Goal: Use online tool/utility: Utilize a website feature to perform a specific function

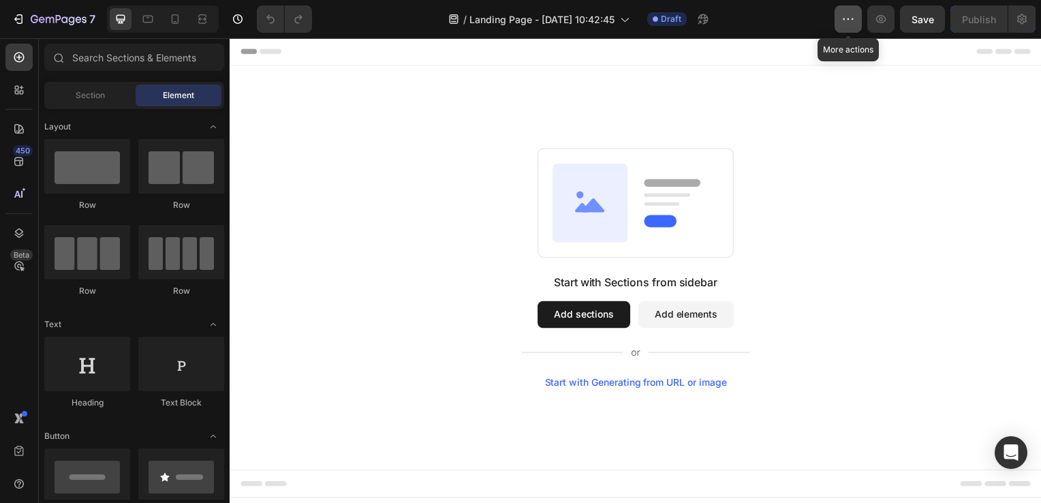
click at [850, 20] on icon "button" at bounding box center [849, 18] width 2 height 1
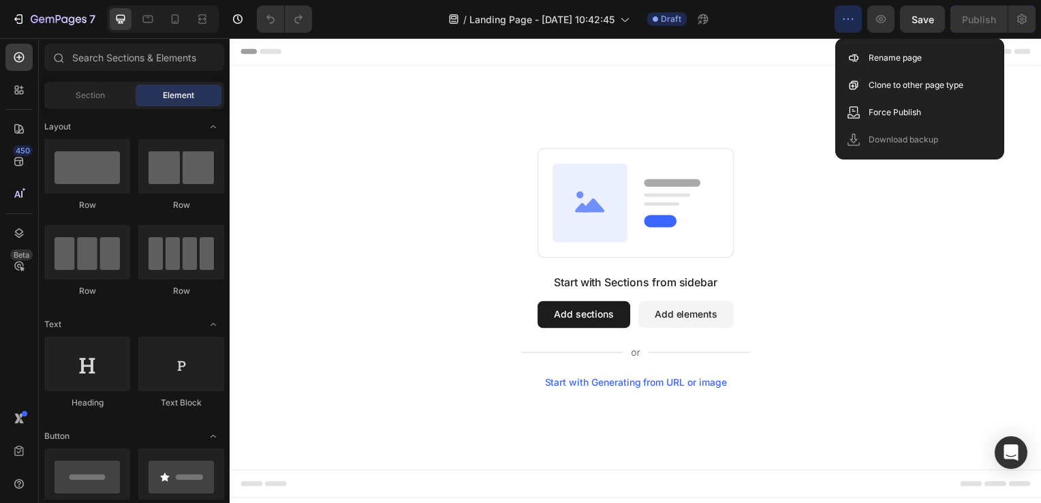
click at [448, 121] on div "Start with Sections from sidebar Add sections Add elements Start with Generatin…" at bounding box center [639, 269] width 818 height 407
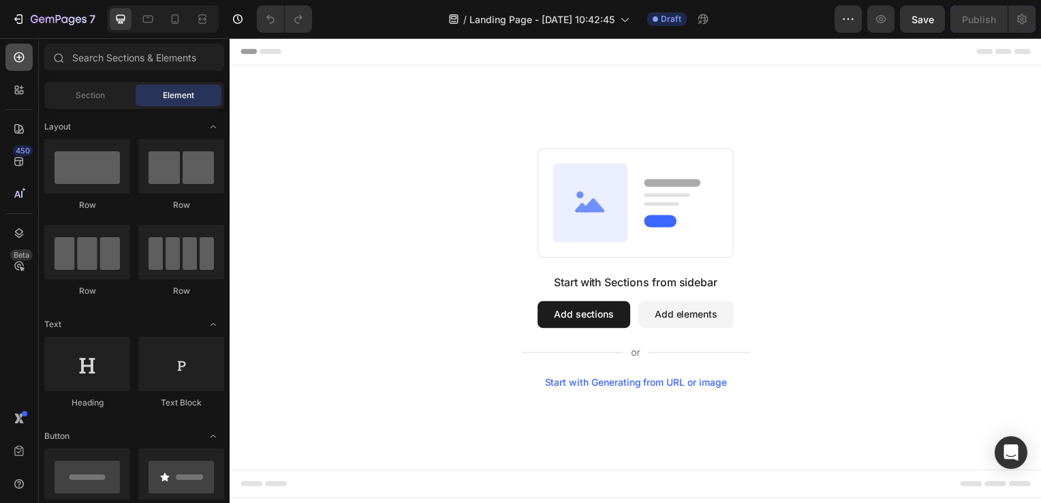
click at [19, 61] on icon at bounding box center [19, 57] width 10 height 10
click at [16, 202] on div at bounding box center [18, 194] width 27 height 27
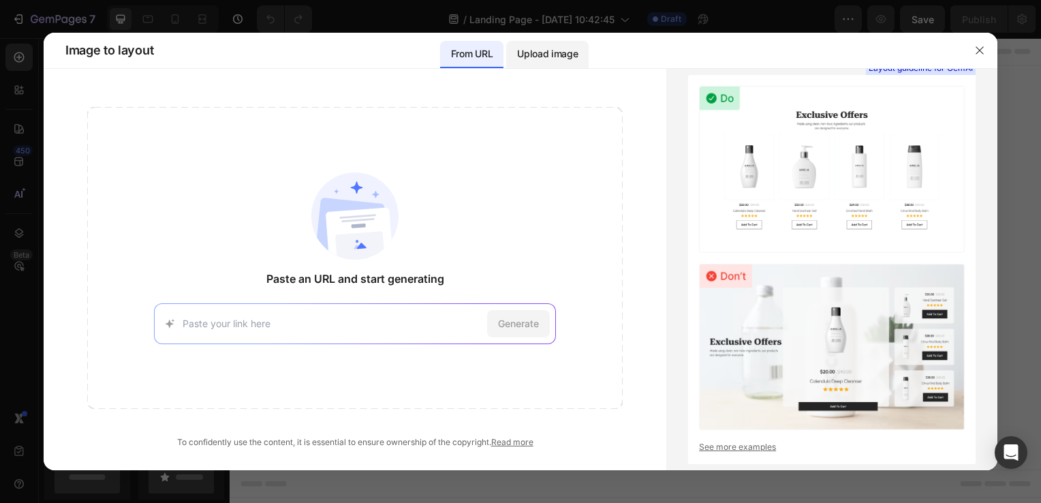
click at [529, 52] on p "Upload image" at bounding box center [547, 54] width 61 height 16
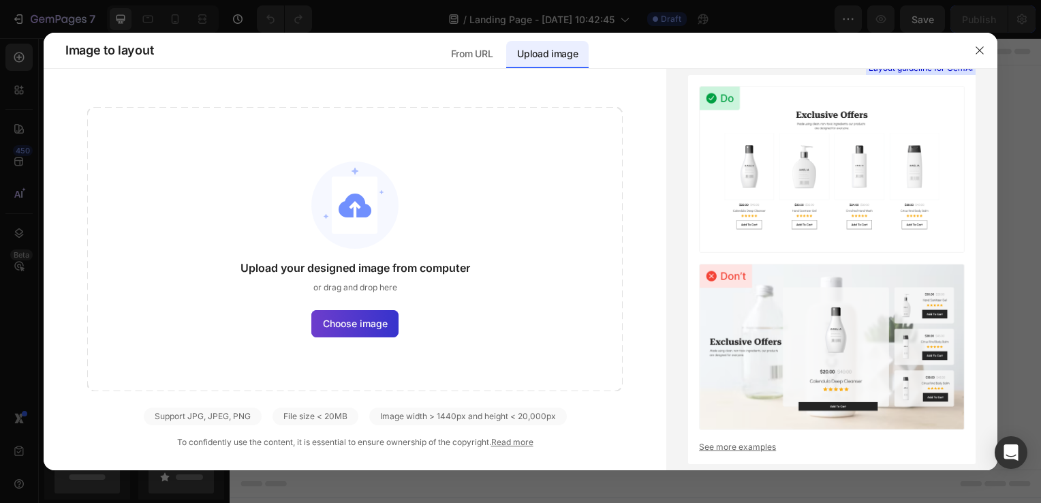
click at [361, 321] on span "Choose image" at bounding box center [355, 323] width 65 height 14
click at [0, 0] on input "Choose image" at bounding box center [0, 0] width 0 height 0
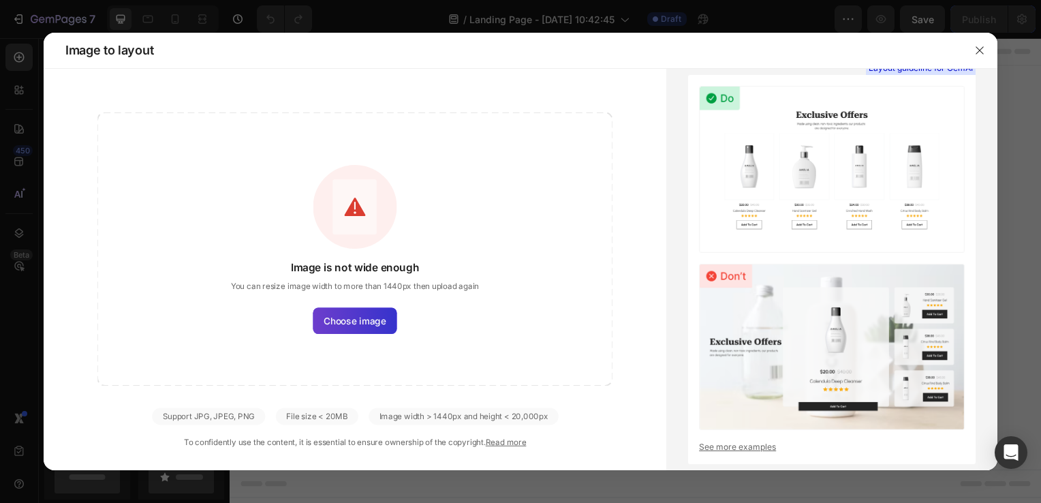
click at [371, 310] on label "Choose image" at bounding box center [356, 320] width 84 height 26
click at [0, 0] on input "Choose image" at bounding box center [0, 0] width 0 height 0
click at [979, 48] on icon "button" at bounding box center [980, 50] width 11 height 11
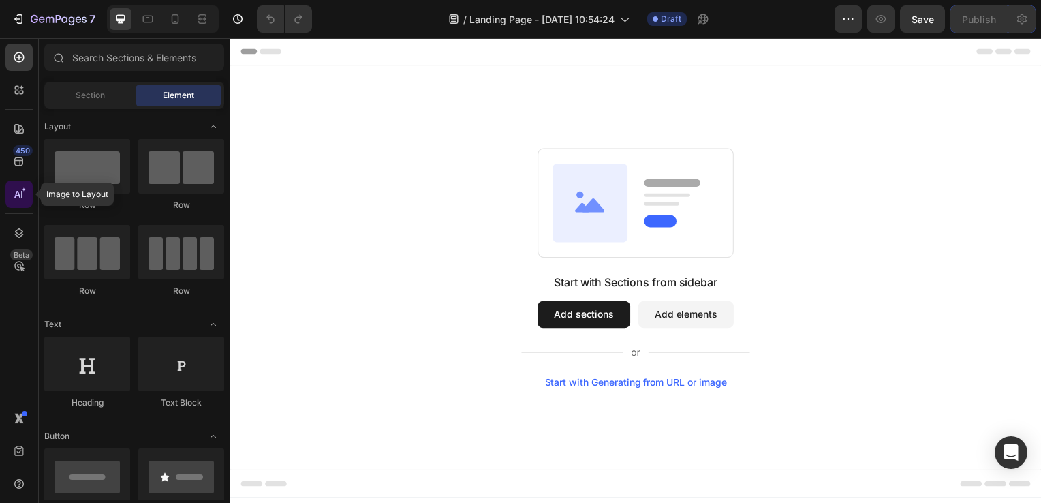
click at [10, 200] on div at bounding box center [18, 194] width 27 height 27
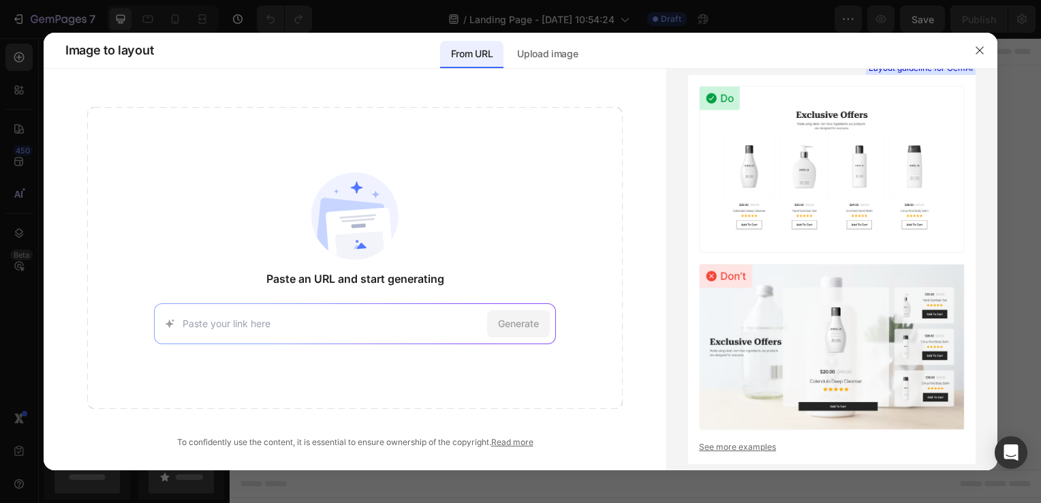
click at [247, 324] on input at bounding box center [332, 323] width 299 height 14
click at [290, 329] on input at bounding box center [332, 323] width 299 height 14
paste input "[URL][DOMAIN_NAME]"
type input "[URL][DOMAIN_NAME]"
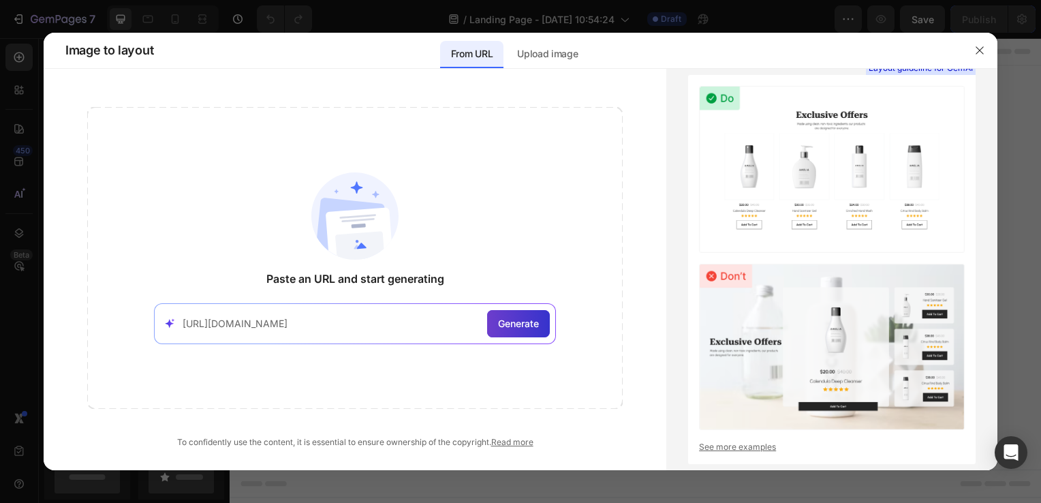
scroll to position [0, 0]
click at [504, 323] on span "Generate" at bounding box center [518, 323] width 41 height 14
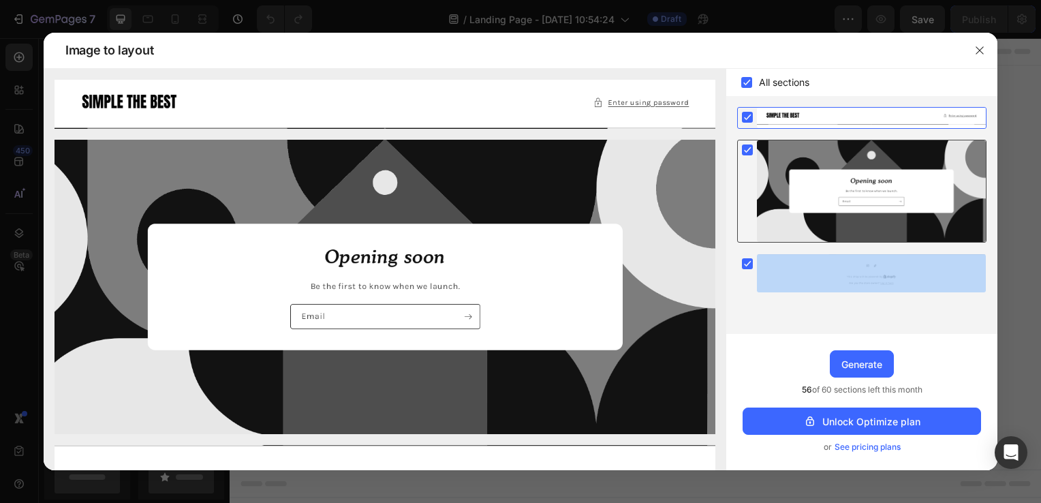
drag, startPoint x: 825, startPoint y: 277, endPoint x: 864, endPoint y: 227, distance: 64.1
click at [864, 227] on div at bounding box center [862, 205] width 271 height 197
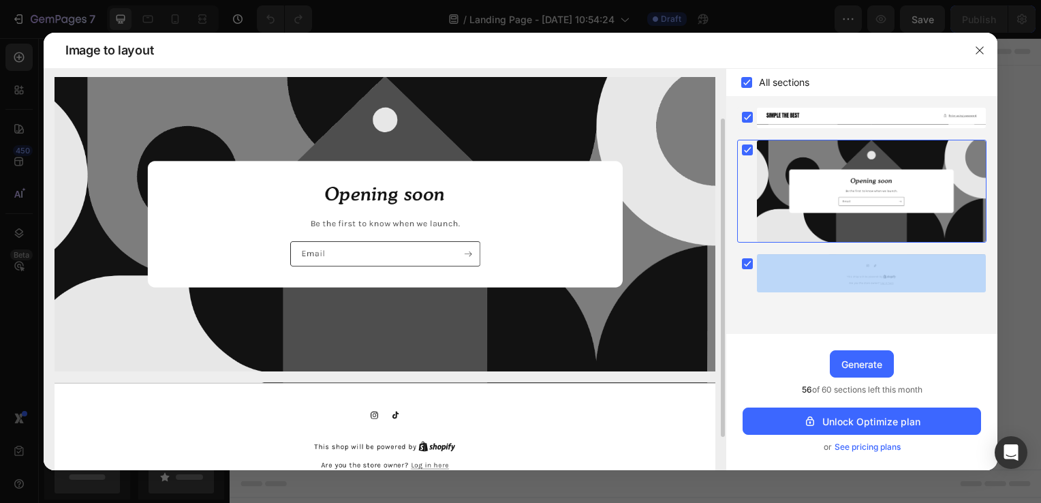
scroll to position [106, 0]
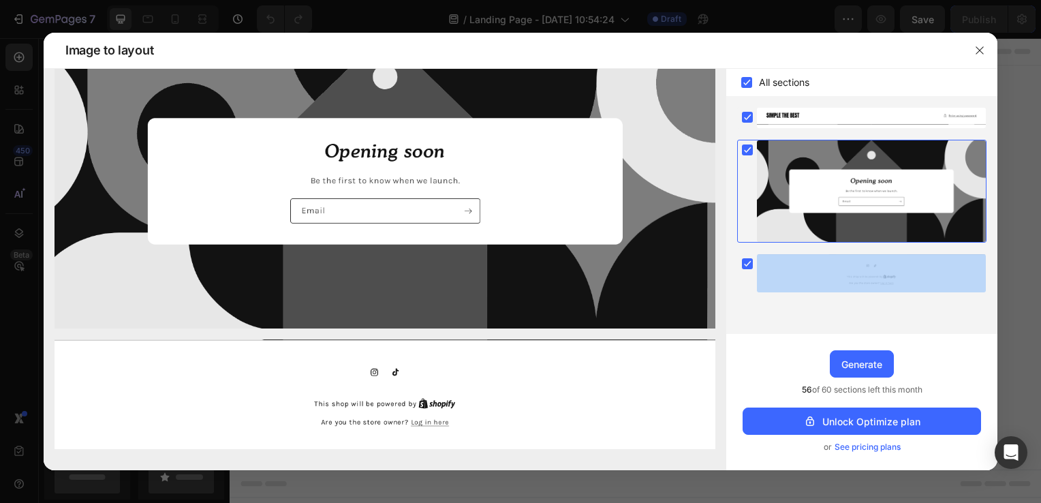
drag, startPoint x: 864, startPoint y: 227, endPoint x: 740, endPoint y: 331, distance: 162.1
click at [740, 331] on div at bounding box center [862, 220] width 271 height 227
click at [753, 314] on div at bounding box center [862, 220] width 271 height 227
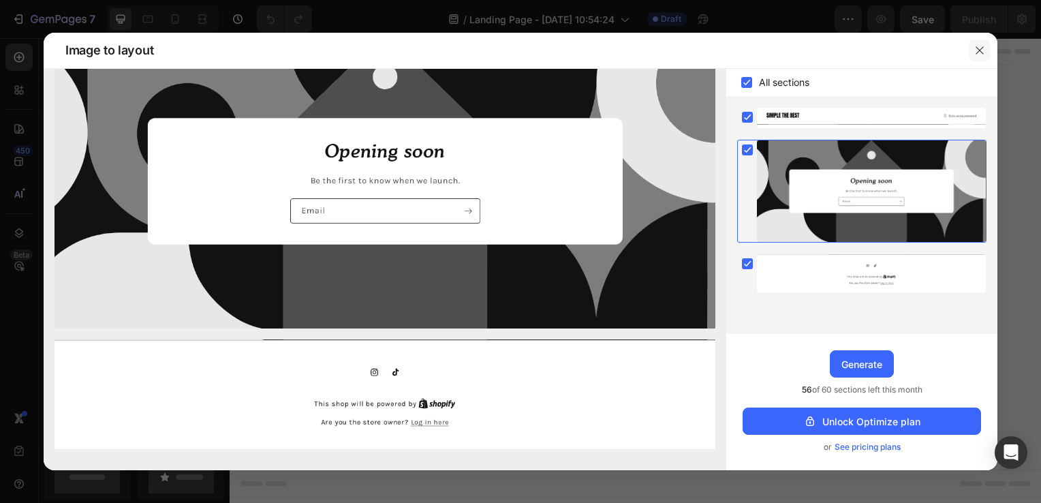
click at [978, 53] on icon "button" at bounding box center [980, 50] width 11 height 11
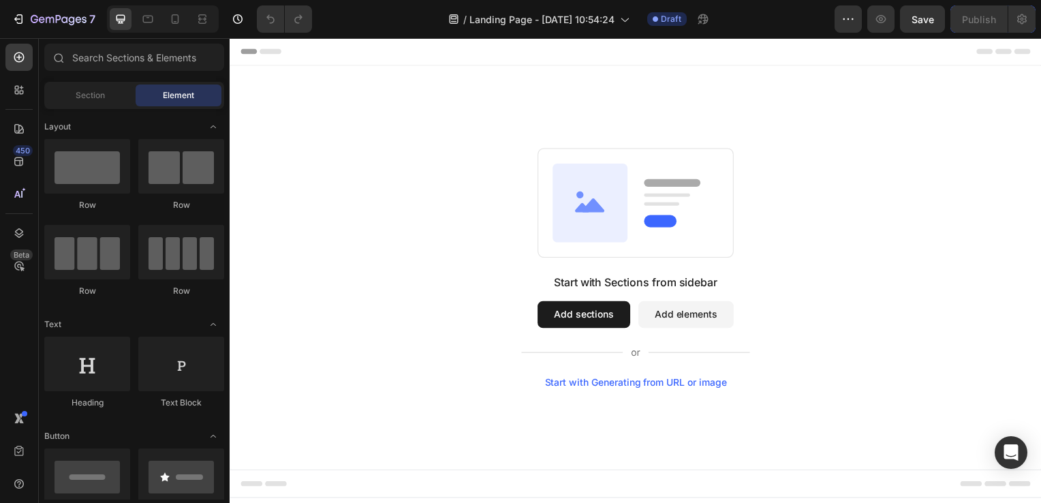
click at [568, 387] on div "Start with Generating from URL or image" at bounding box center [638, 385] width 183 height 11
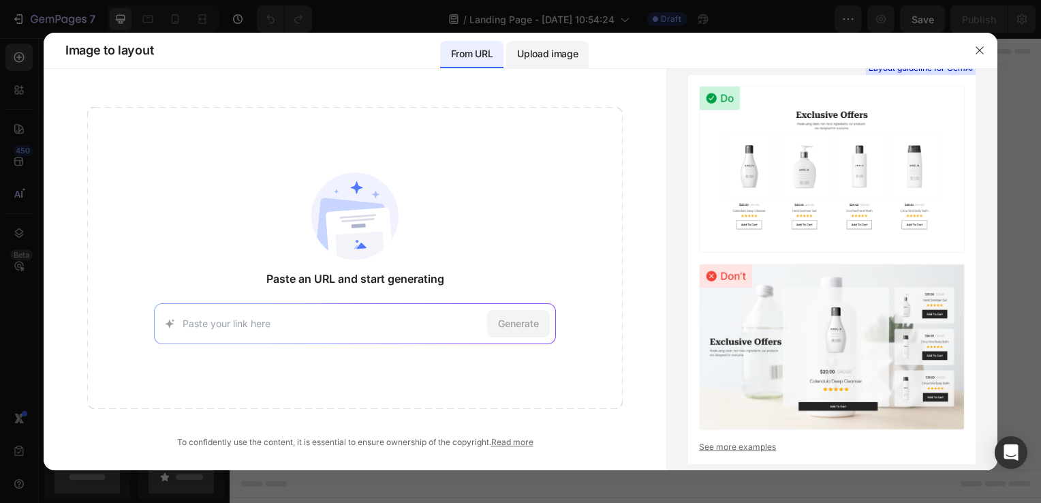
click at [543, 57] on p "Upload image" at bounding box center [547, 54] width 61 height 16
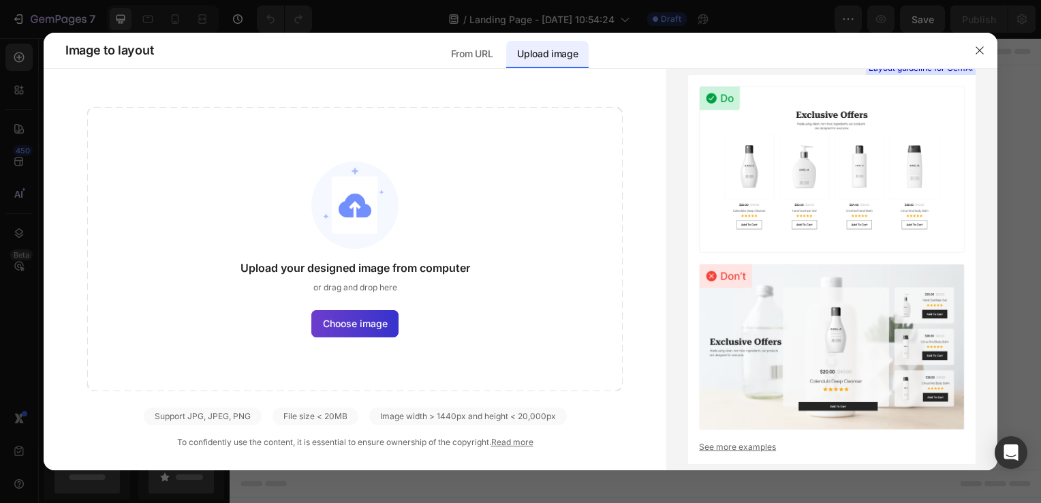
click at [357, 328] on span "Choose image" at bounding box center [355, 323] width 65 height 14
click at [0, 0] on input "Choose image" at bounding box center [0, 0] width 0 height 0
click at [483, 50] on p "From URL" at bounding box center [472, 54] width 42 height 16
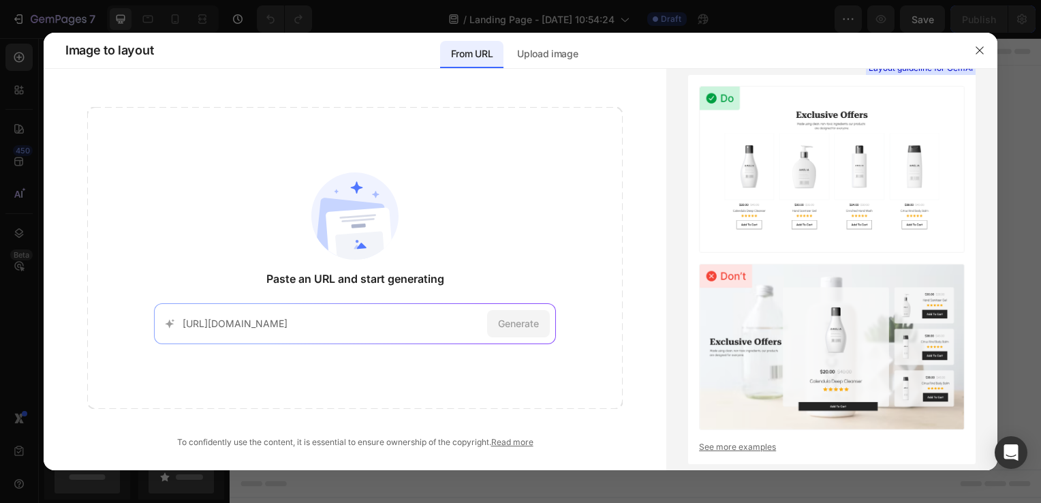
scroll to position [0, 100]
type input "[URL][DOMAIN_NAME]"
click at [510, 322] on span "Generate" at bounding box center [518, 323] width 41 height 14
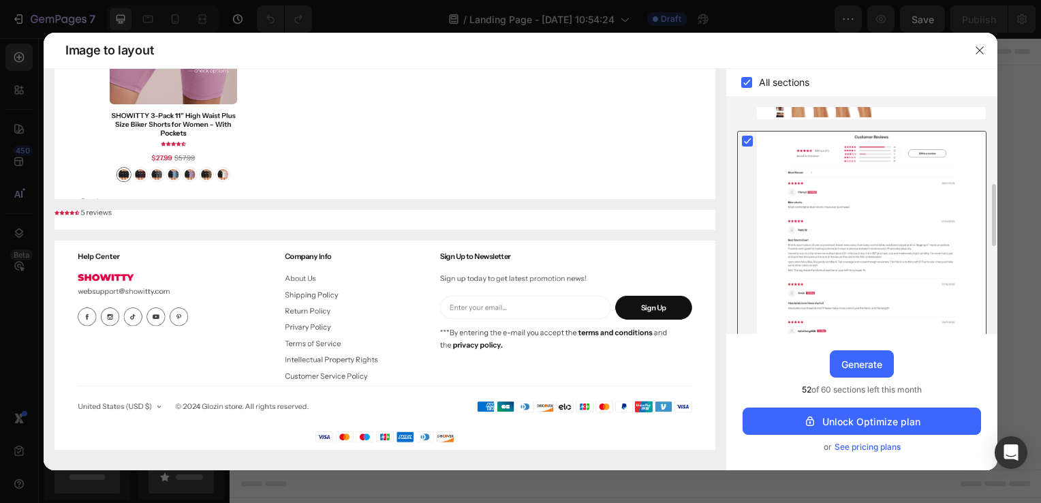
scroll to position [191, 0]
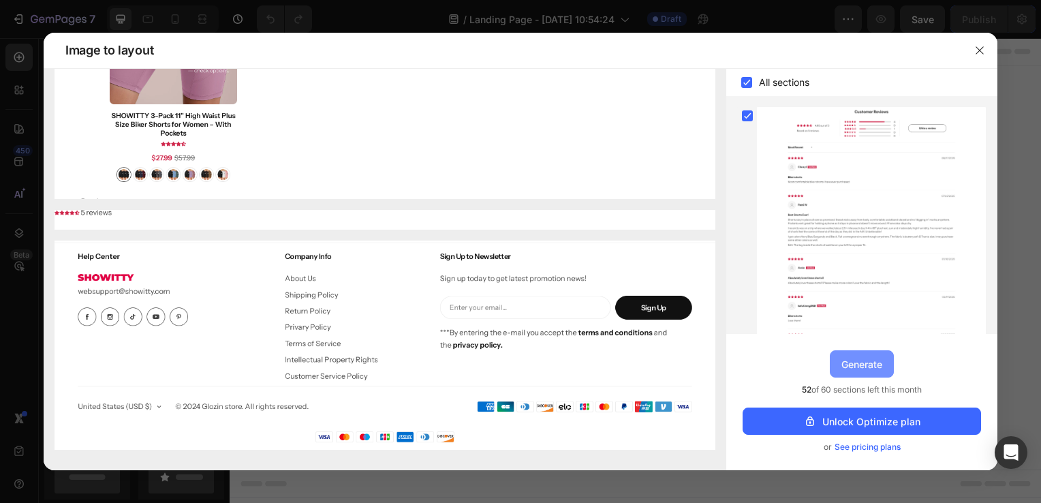
click at [862, 359] on div "Generate" at bounding box center [862, 364] width 41 height 14
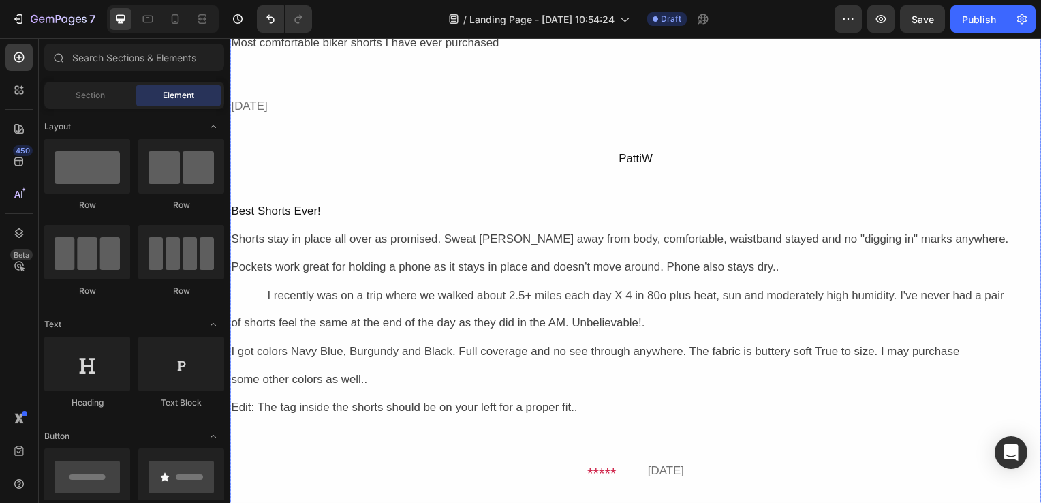
scroll to position [1055, 0]
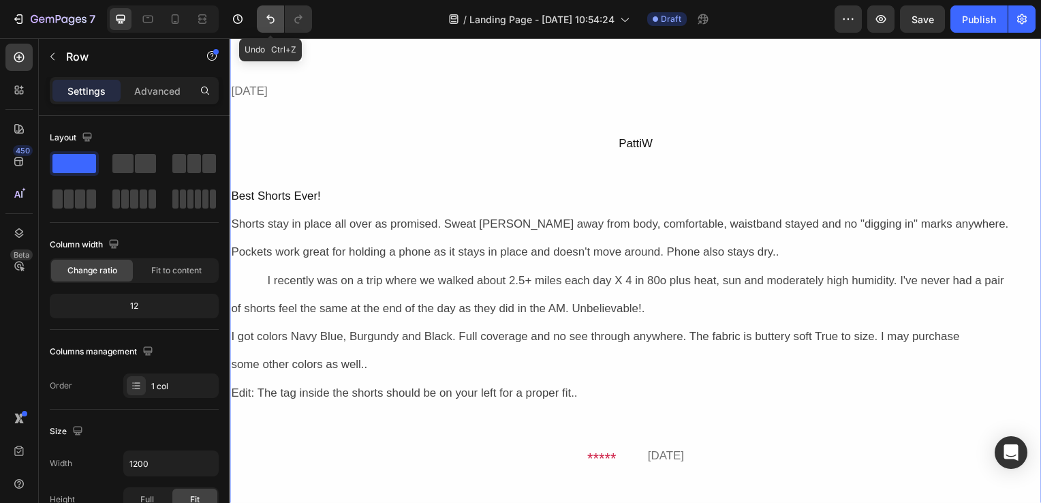
click at [266, 24] on icon "Undo/Redo" at bounding box center [271, 19] width 14 height 14
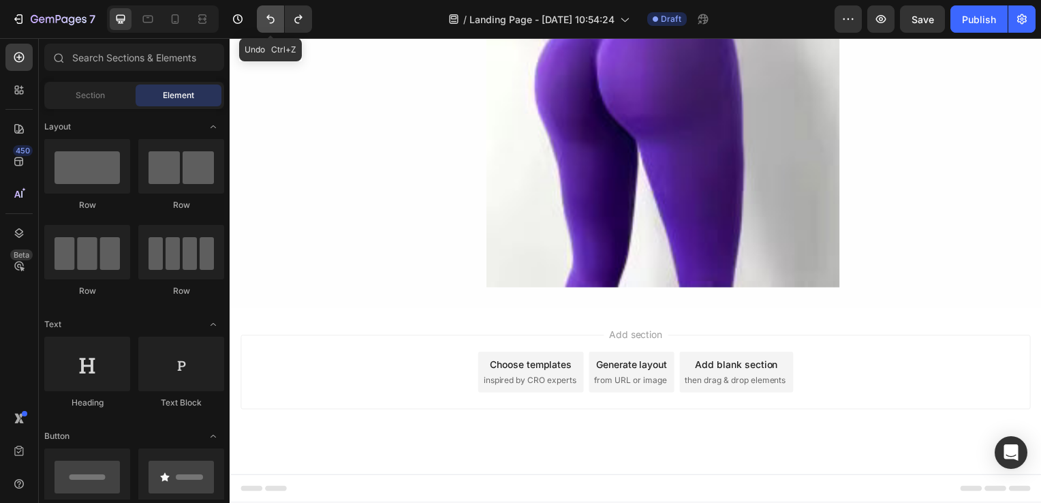
click at [266, 24] on icon "Undo/Redo" at bounding box center [271, 19] width 14 height 14
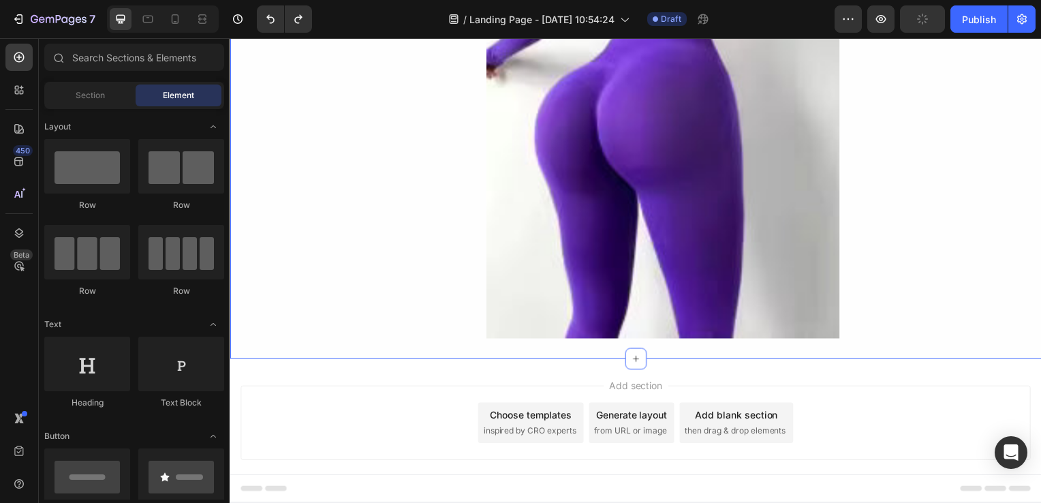
scroll to position [105, 0]
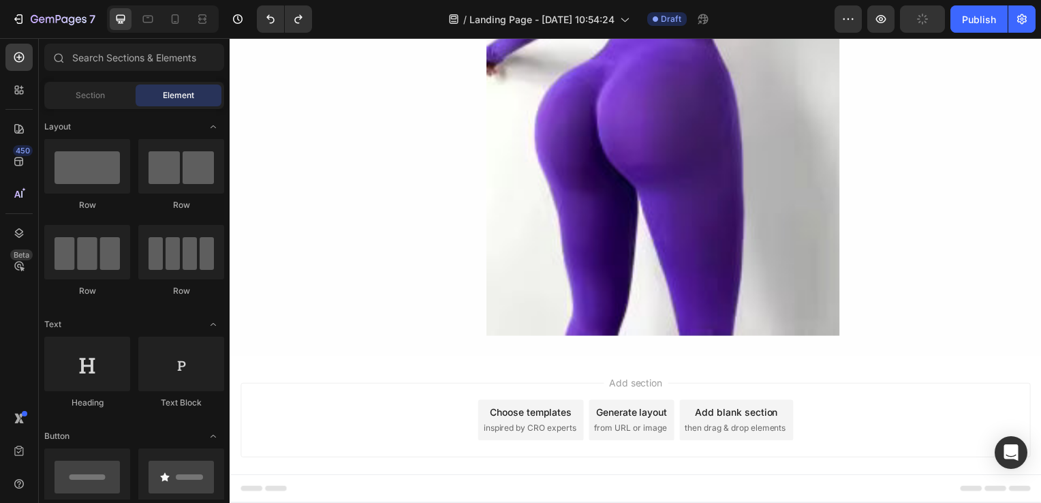
click at [649, 413] on div "Generate layout" at bounding box center [635, 415] width 72 height 14
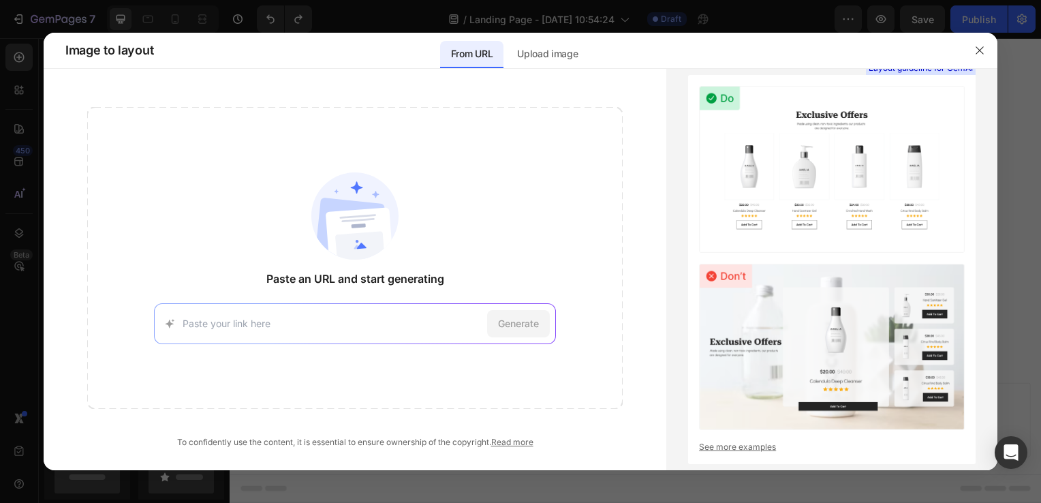
click at [309, 318] on input at bounding box center [332, 323] width 299 height 14
paste input "[URL]"
type input "[URL]"
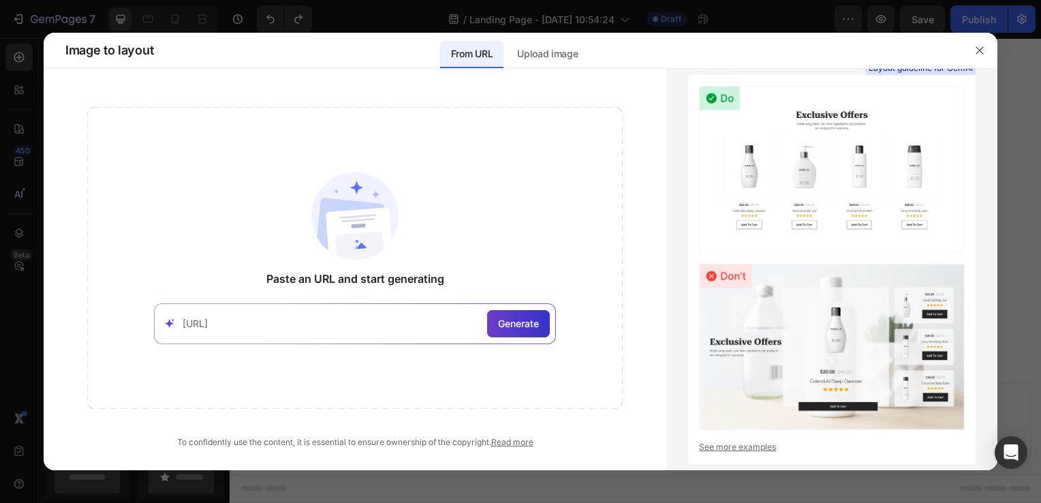
click at [518, 324] on span "Generate" at bounding box center [518, 323] width 41 height 14
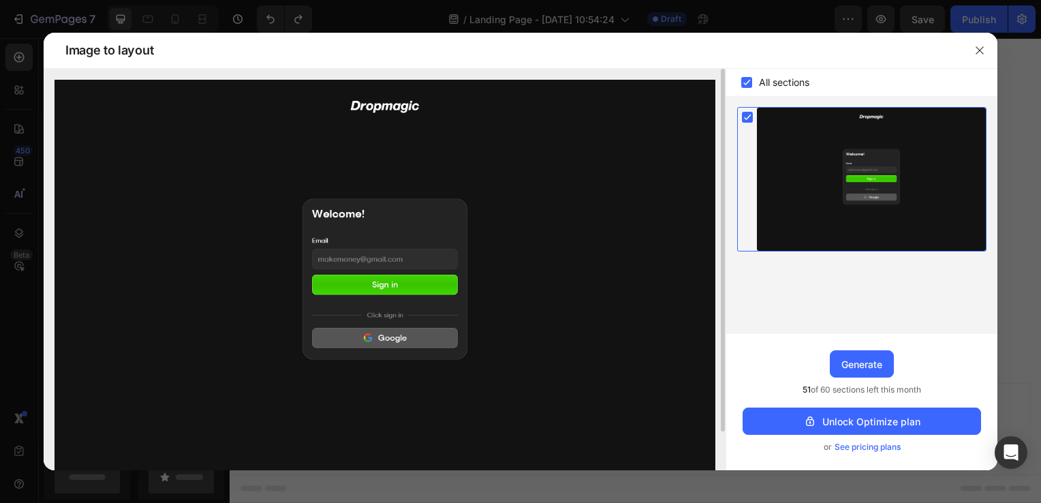
scroll to position [44, 0]
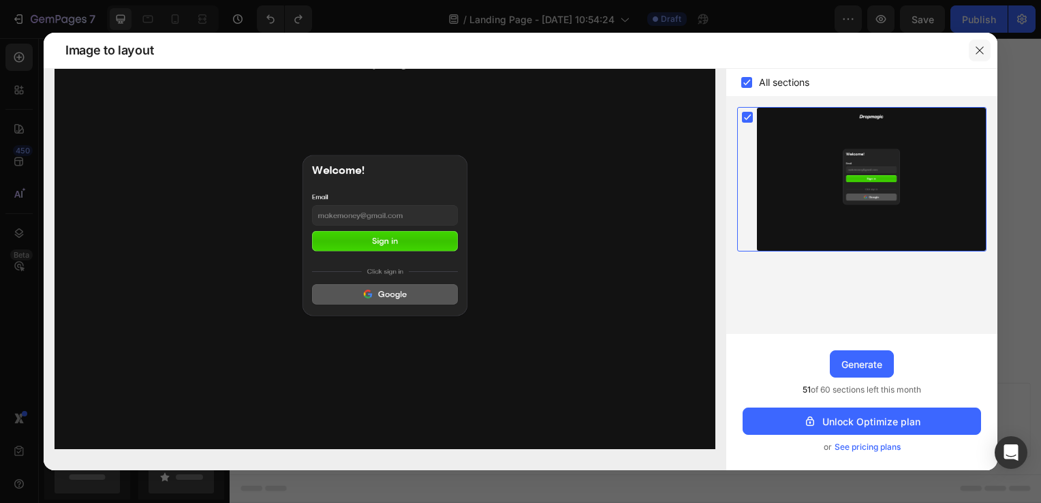
click at [981, 45] on icon "button" at bounding box center [980, 50] width 11 height 11
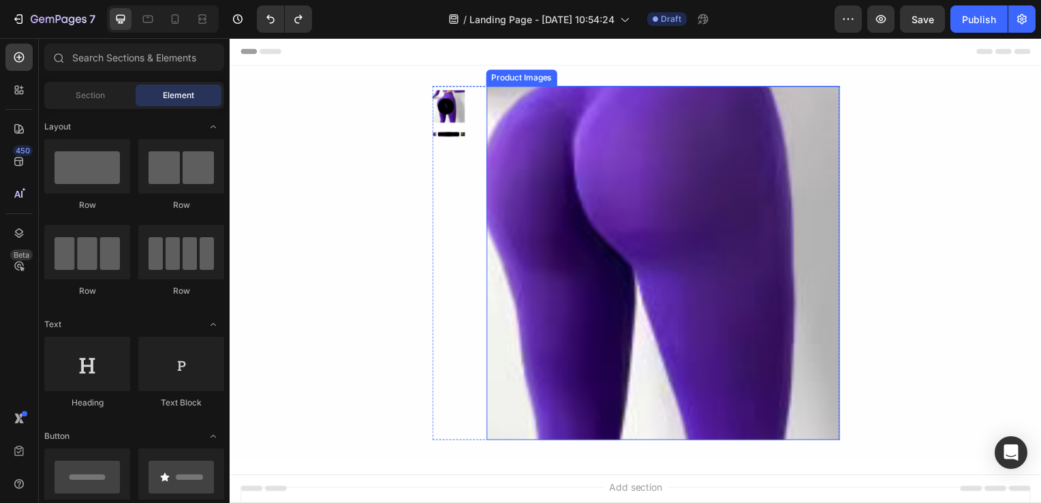
scroll to position [123, 0]
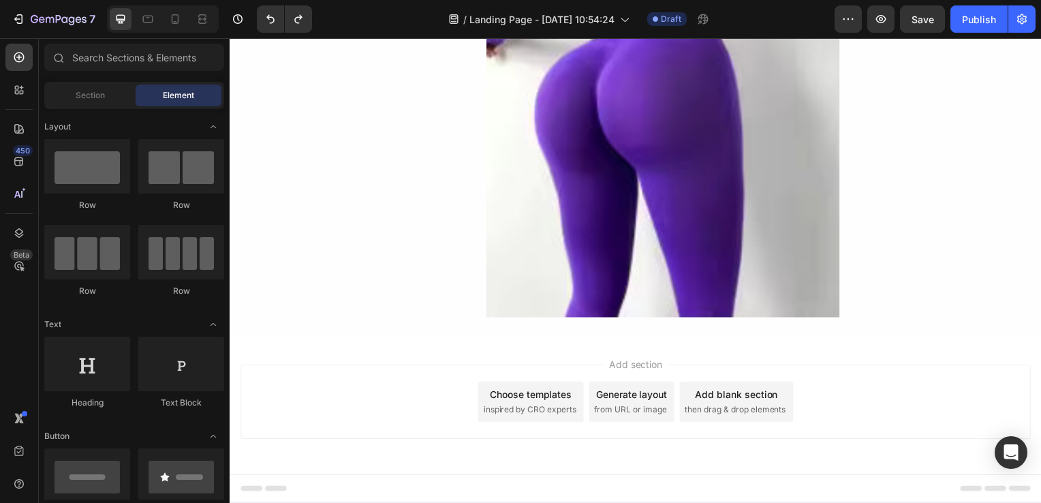
click at [639, 405] on div "Generate layout from URL or image" at bounding box center [635, 404] width 86 height 41
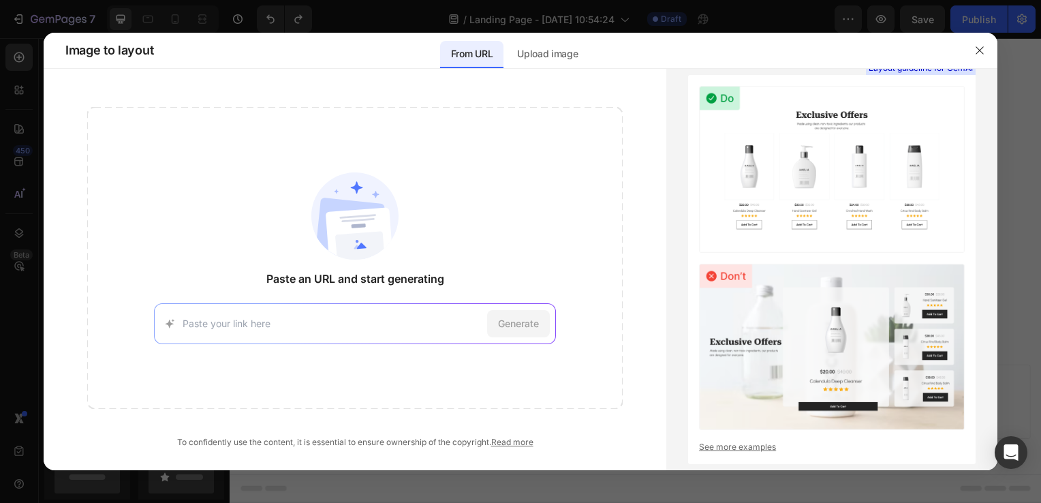
click at [346, 311] on div "Generate" at bounding box center [355, 323] width 402 height 41
click at [250, 317] on input at bounding box center [332, 323] width 299 height 14
paste input "[URL][DOMAIN_NAME]"
type input "[URL][DOMAIN_NAME]"
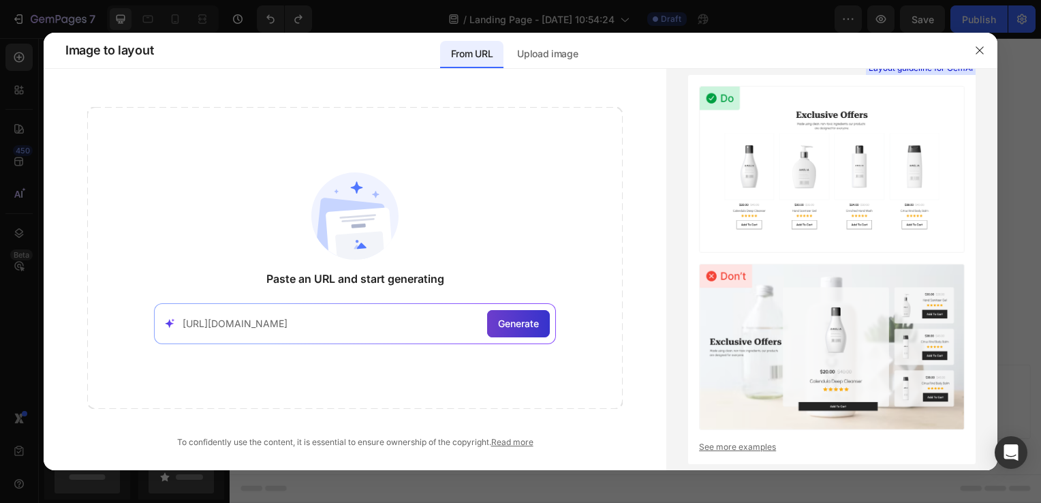
scroll to position [0, 0]
click at [521, 318] on span "Generate" at bounding box center [518, 323] width 41 height 14
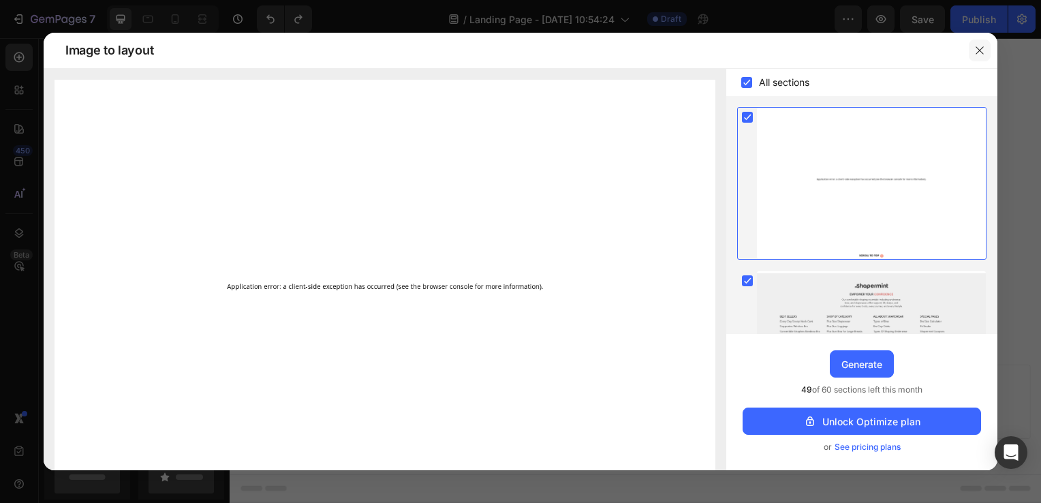
click at [978, 48] on icon "button" at bounding box center [979, 49] width 7 height 7
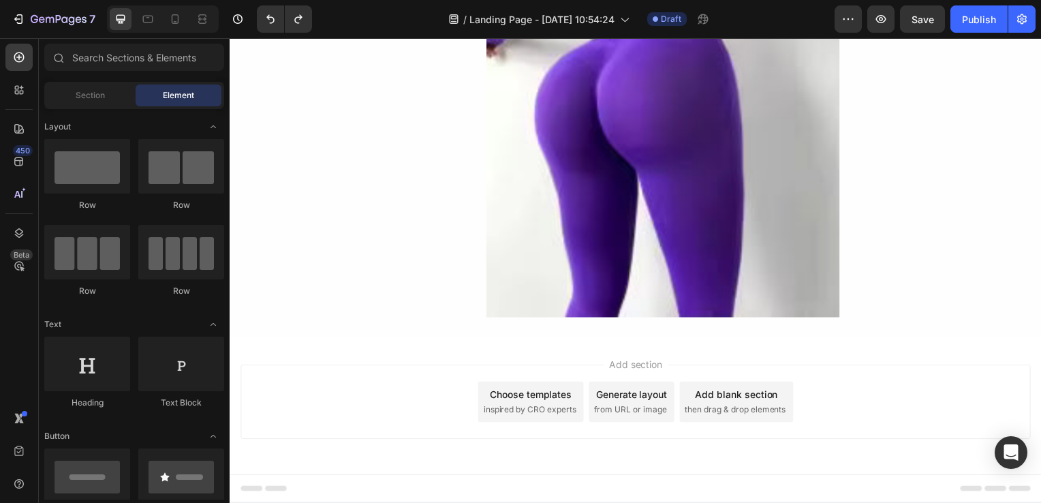
click at [549, 397] on div "Choose templates" at bounding box center [533, 397] width 82 height 14
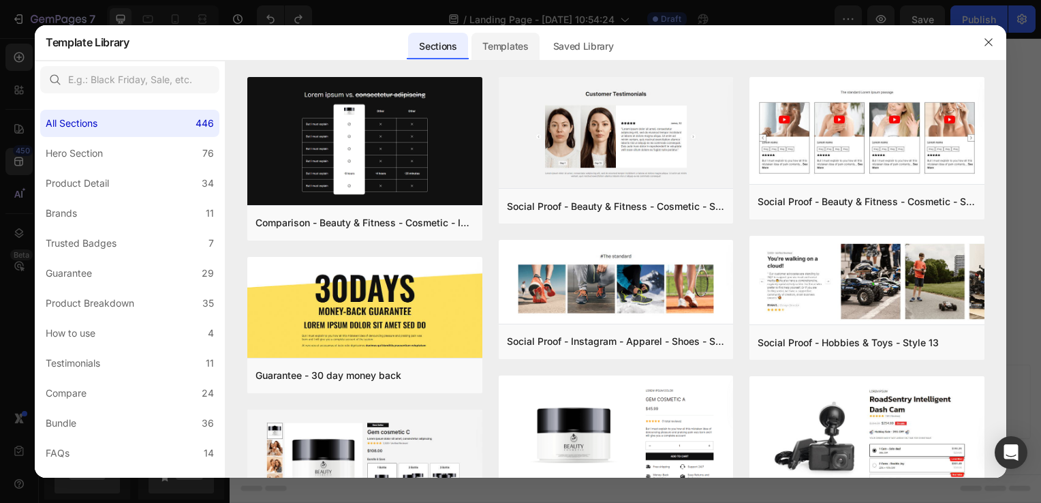
click at [503, 52] on div "Templates" at bounding box center [505, 46] width 67 height 27
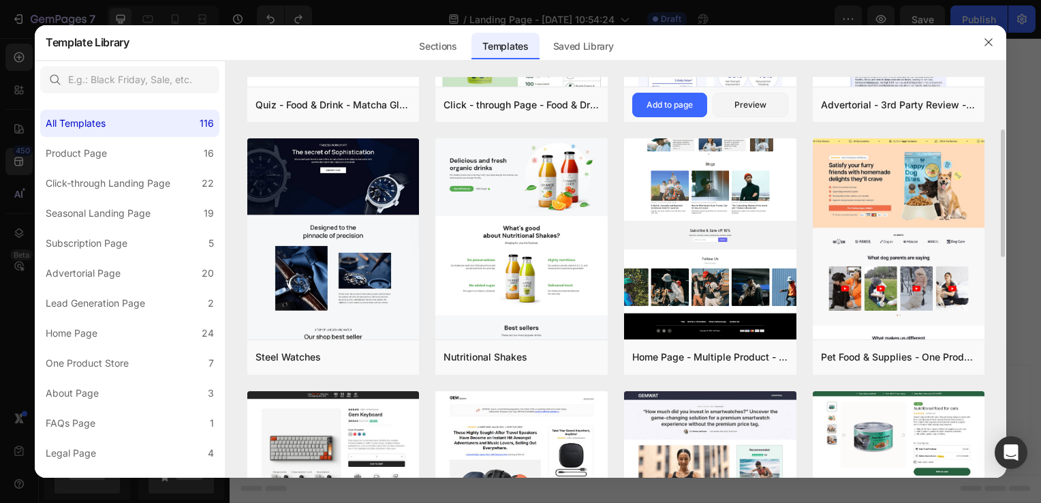
scroll to position [191, 0]
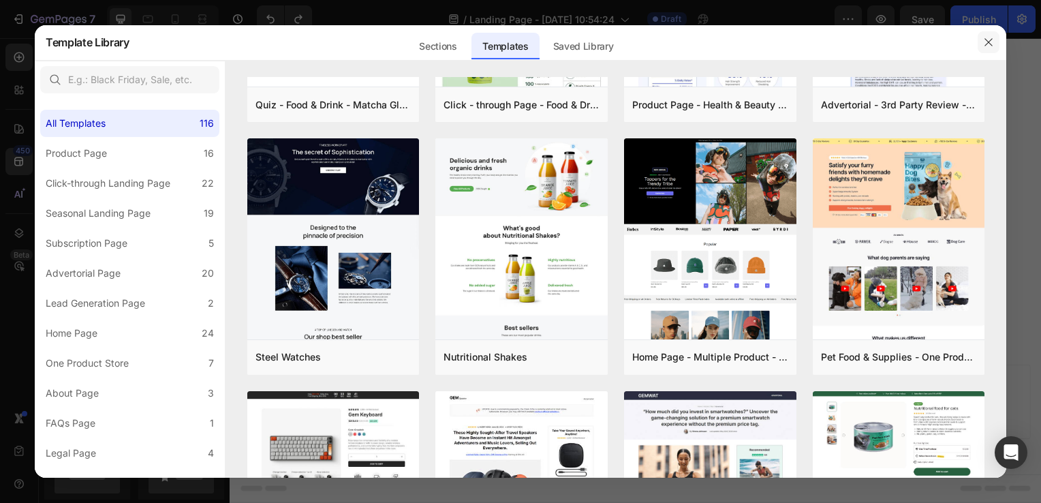
click at [987, 40] on icon "button" at bounding box center [989, 42] width 11 height 11
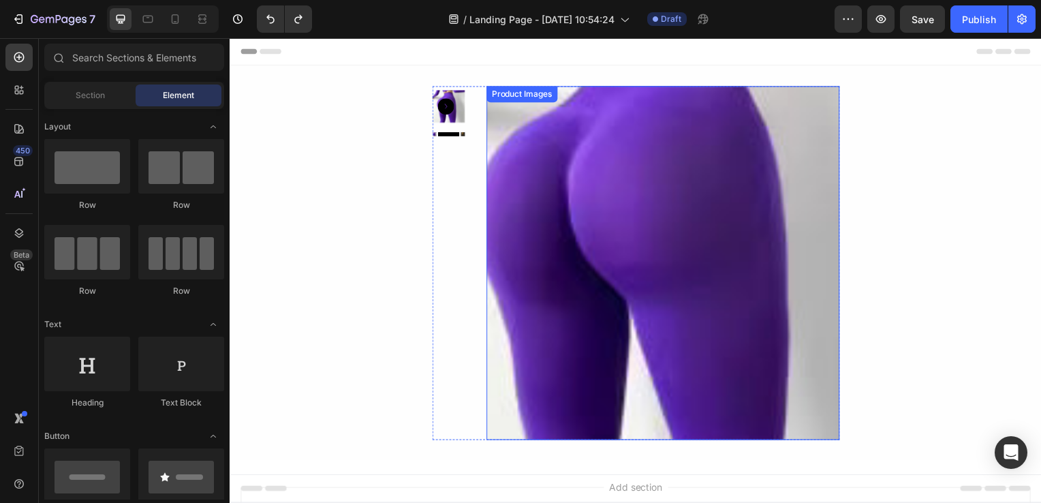
scroll to position [123, 0]
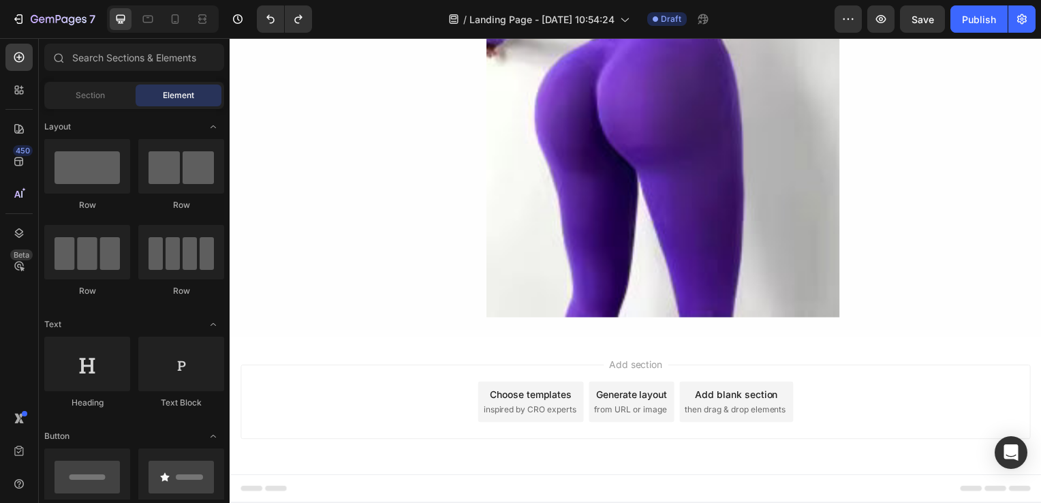
click at [650, 411] on span "from URL or image" at bounding box center [633, 413] width 73 height 12
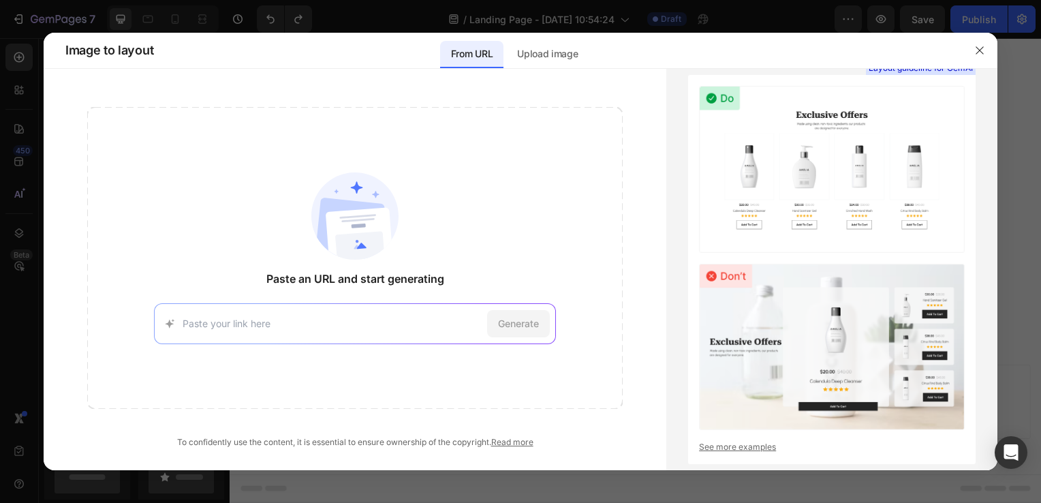
click at [370, 305] on div "Generate" at bounding box center [355, 323] width 402 height 41
